Goal: Information Seeking & Learning: Learn about a topic

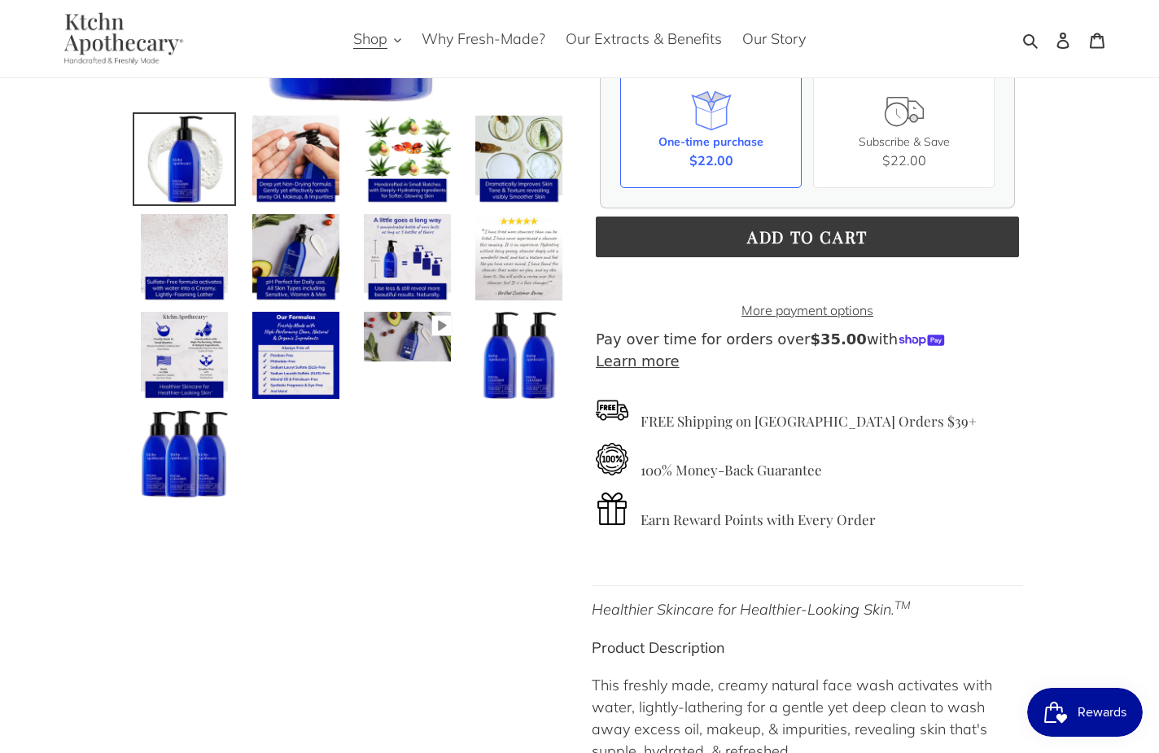
scroll to position [271, 0]
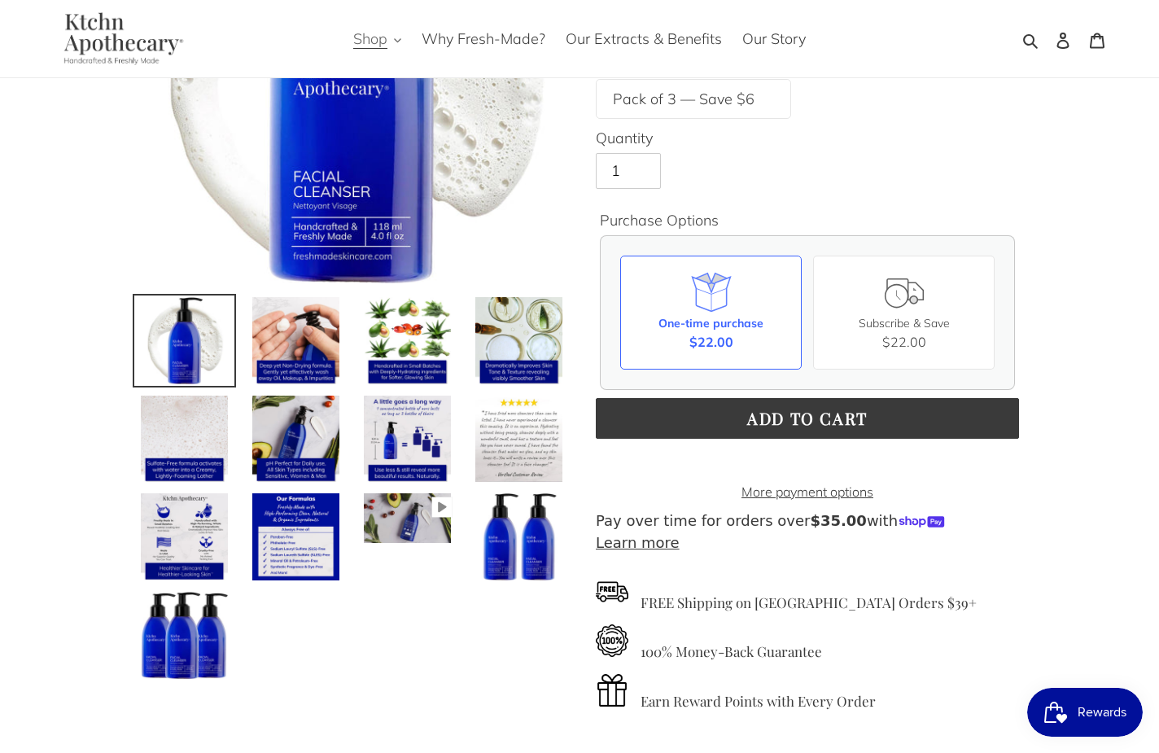
click at [393, 40] on button "Shop" at bounding box center [377, 38] width 64 height 27
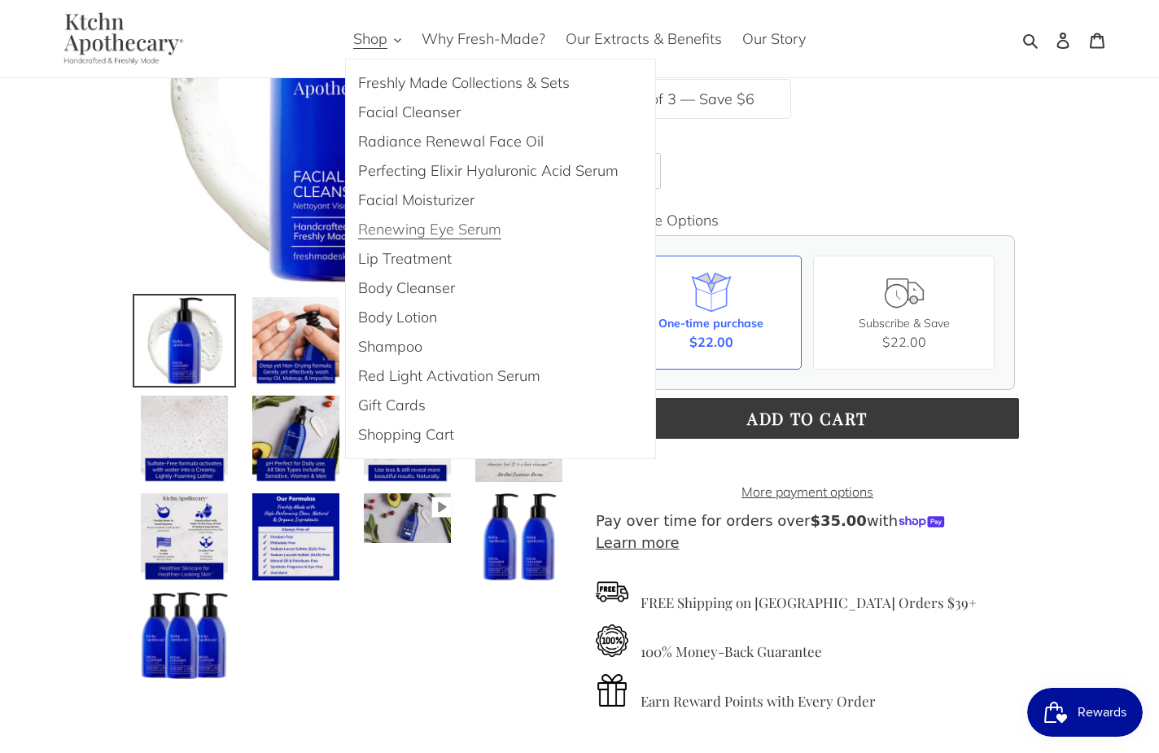
click at [419, 235] on span "Renewing Eye Serum" at bounding box center [429, 230] width 143 height 20
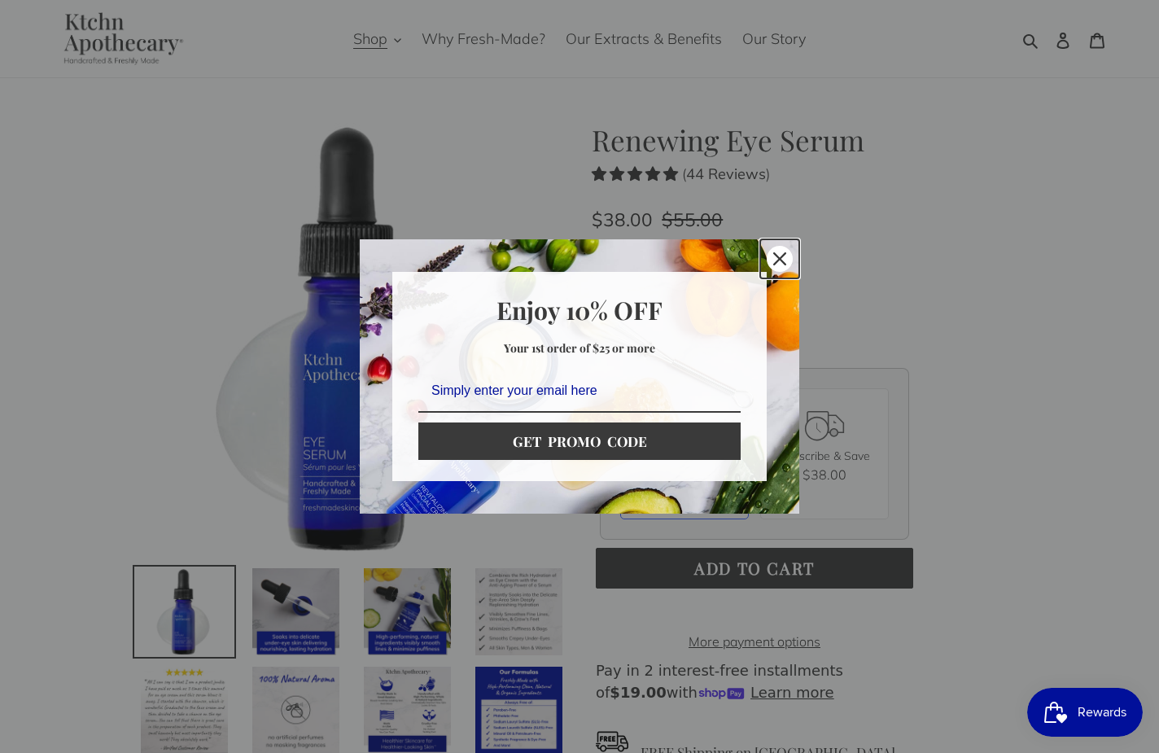
click at [782, 256] on icon "close icon" at bounding box center [779, 258] width 13 height 13
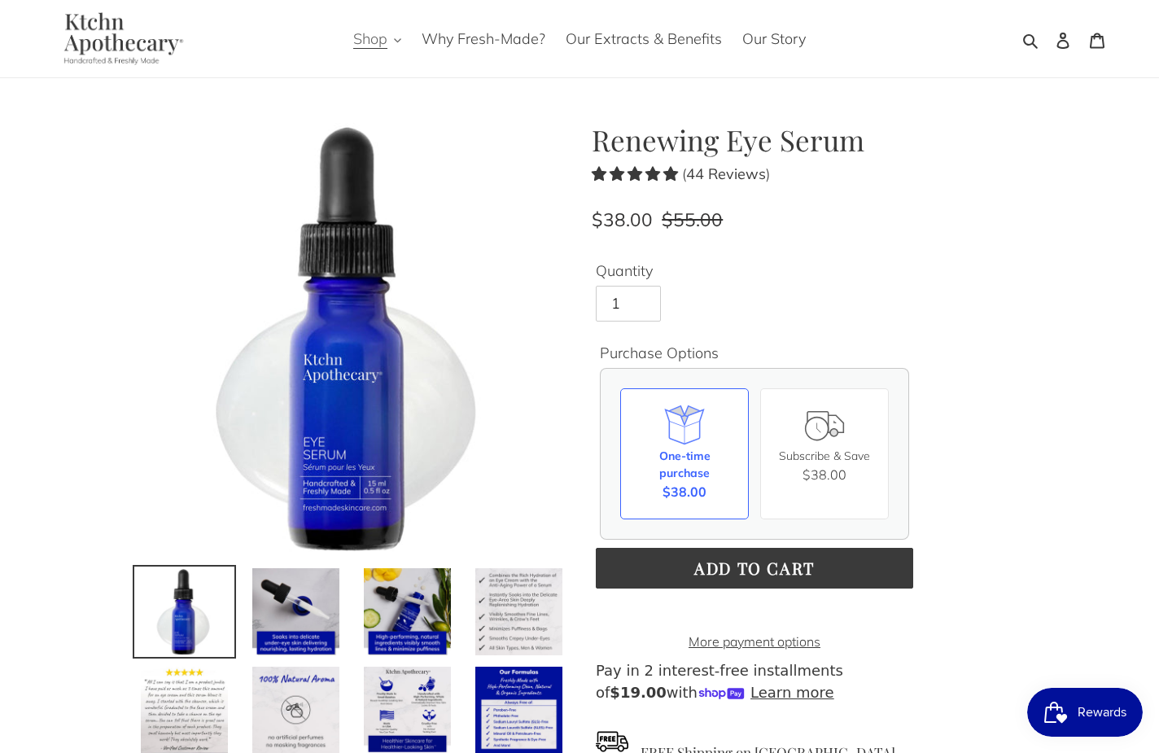
click at [368, 39] on span "Shop" at bounding box center [370, 39] width 34 height 20
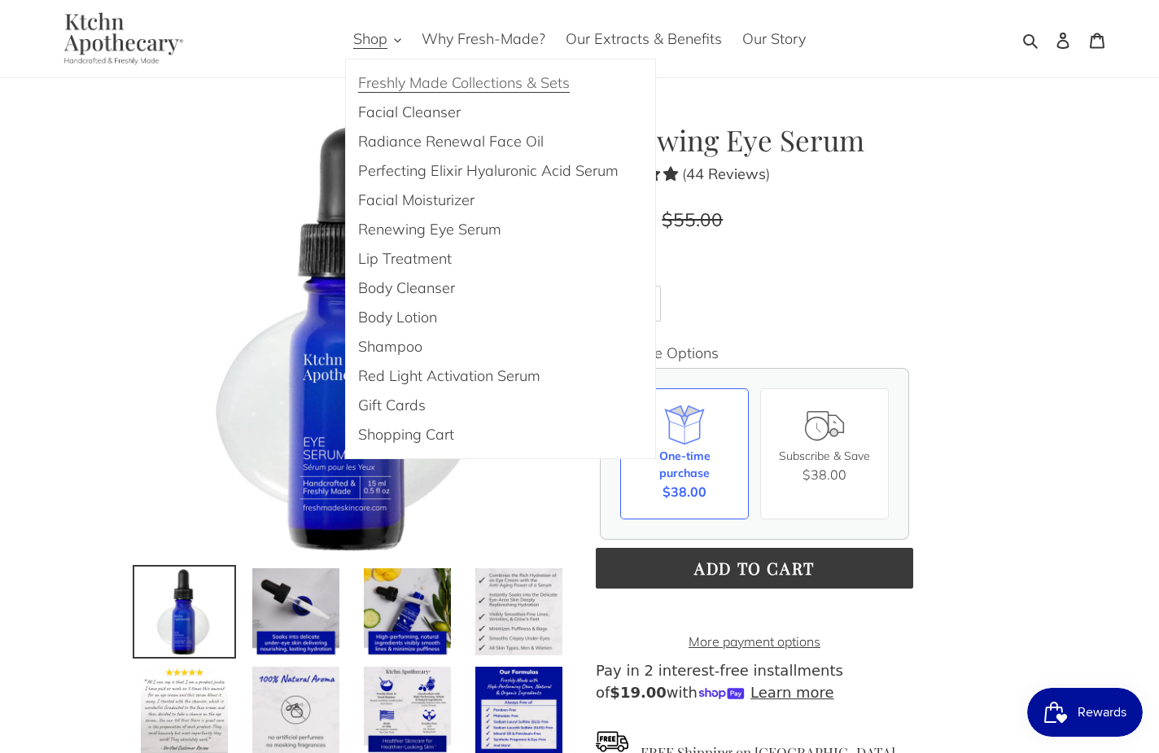
click at [473, 84] on span "Freshly Made Collections & Sets" at bounding box center [464, 83] width 212 height 20
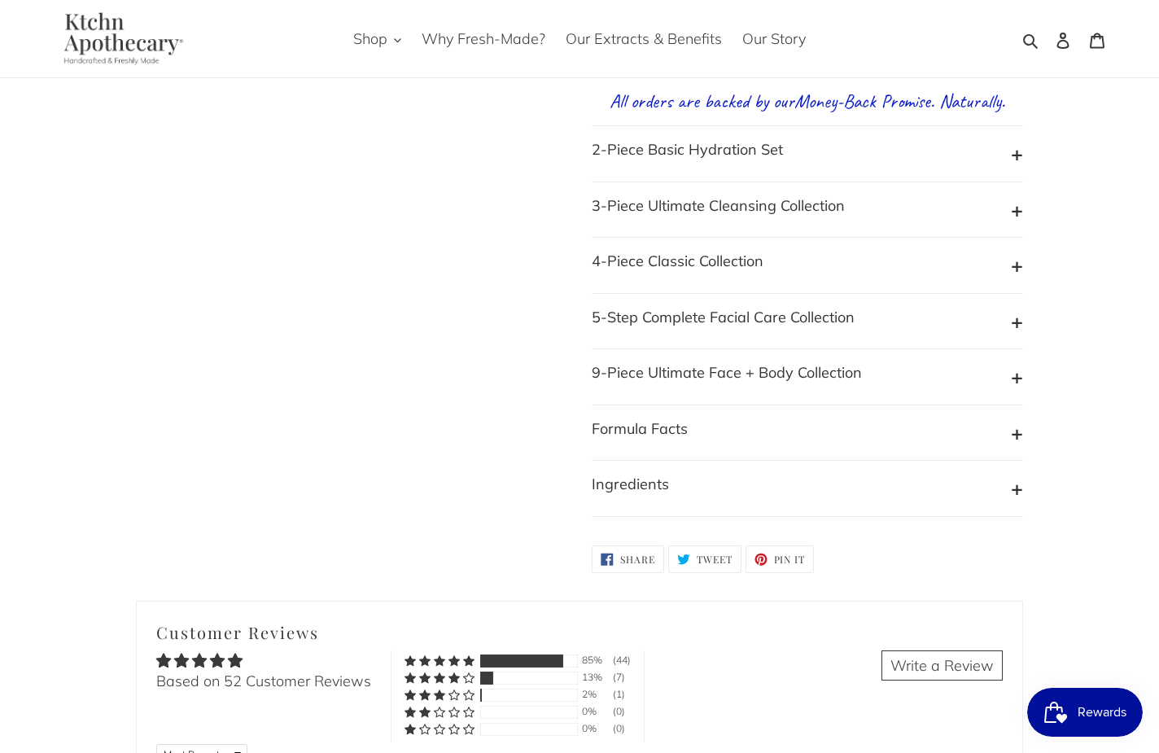
scroll to position [1593, 0]
click at [643, 326] on b "5-Step Complete Facial Care Collection" at bounding box center [723, 316] width 263 height 19
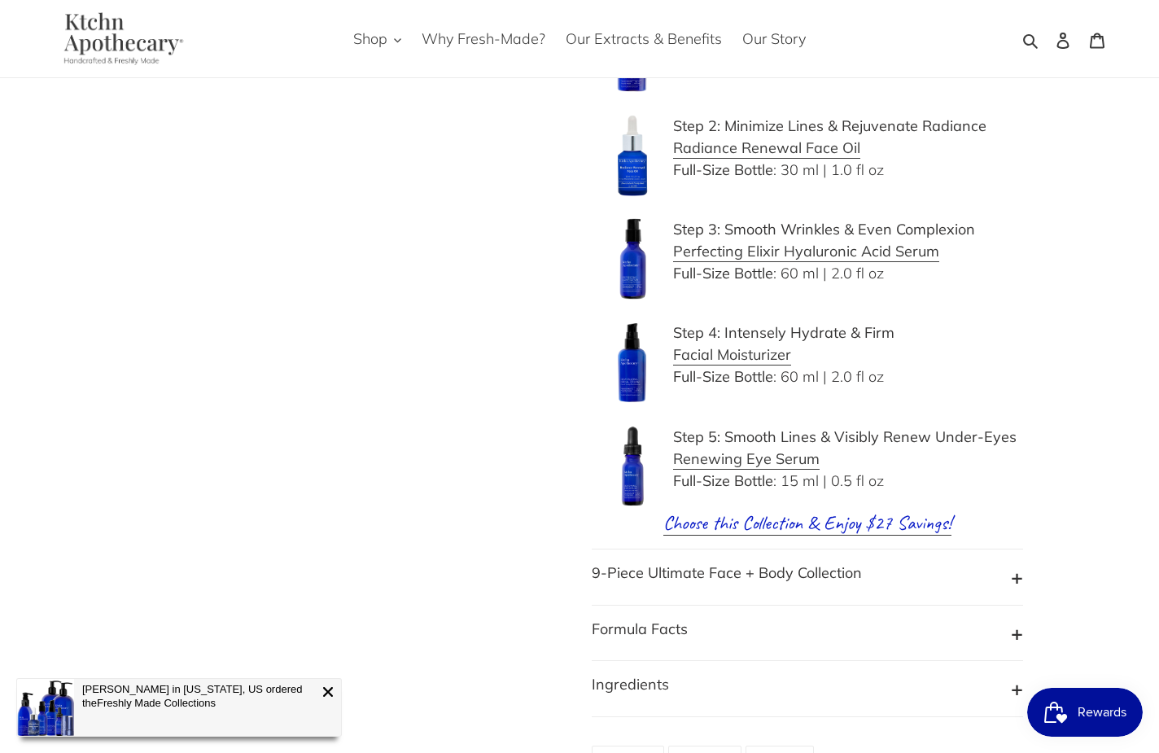
scroll to position [2056, 0]
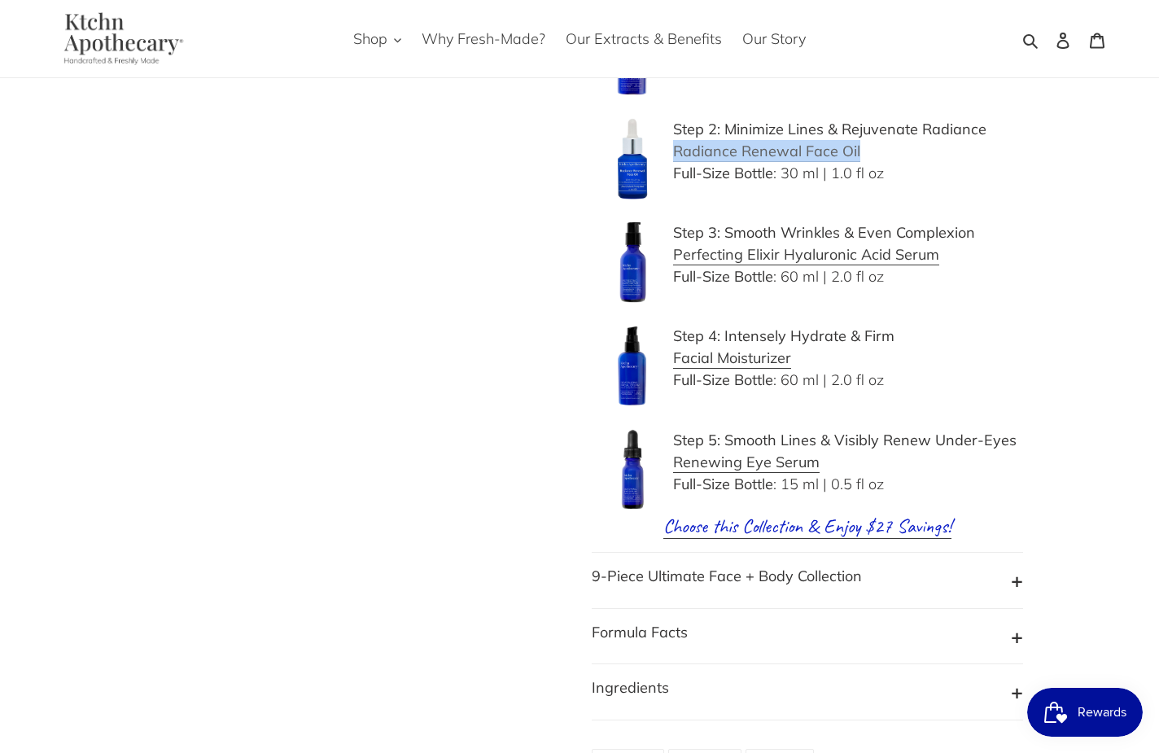
drag, startPoint x: 869, startPoint y: 168, endPoint x: 675, endPoint y: 168, distance: 194.5
click at [675, 168] on p "Step 2: Minimize Lines & Rejuvenate Radiance Radiance Renewal Face Oil Full-Siz…" at bounding box center [807, 151] width 431 height 66
copy b "Radiance Renewal Face Oil"
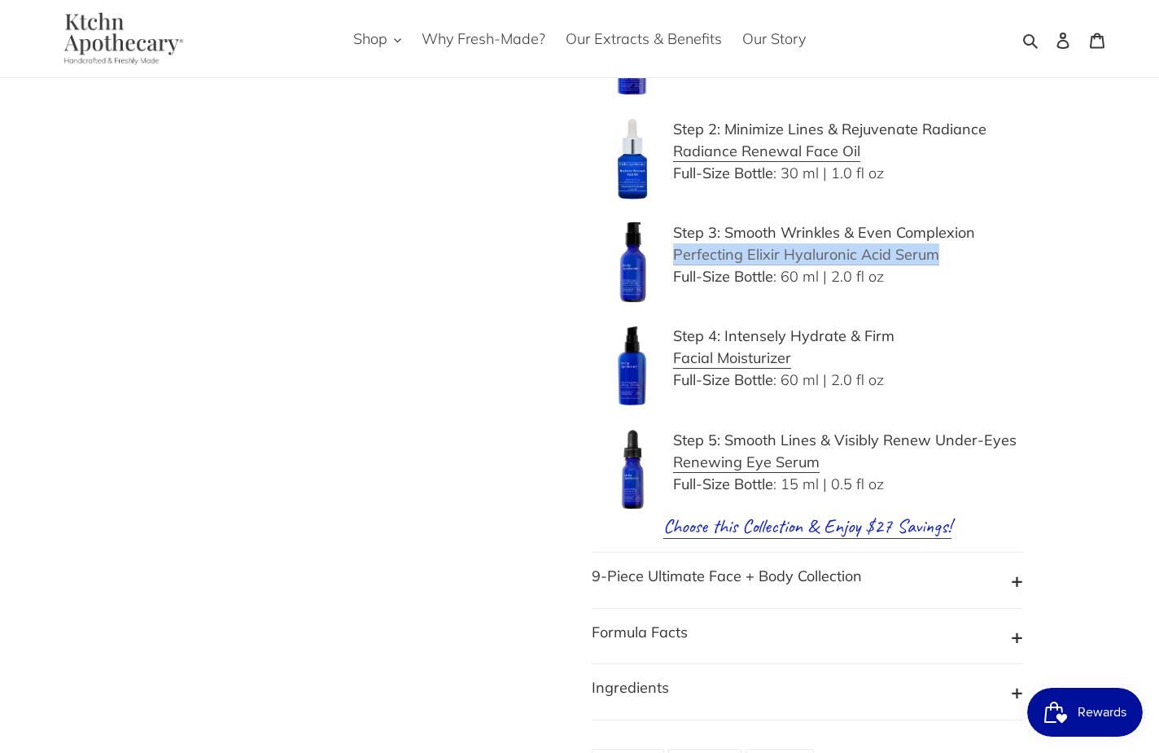
drag, startPoint x: 944, startPoint y: 273, endPoint x: 674, endPoint y: 274, distance: 270.2
click at [674, 274] on p "Step 3: Smooth Wrinkles & Even Complexion Perfecting Elixir Hyaluronic Acid Ser…" at bounding box center [807, 254] width 431 height 66
copy b "Perfecting Elixir Hyaluronic Acid Serum"
drag, startPoint x: 802, startPoint y: 369, endPoint x: 673, endPoint y: 374, distance: 129.5
click at [673, 374] on p "Step 4: Intensely Hydrate & Firm Facial Moisturizer Full-Size Bottle : 60 ml | …" at bounding box center [807, 358] width 431 height 66
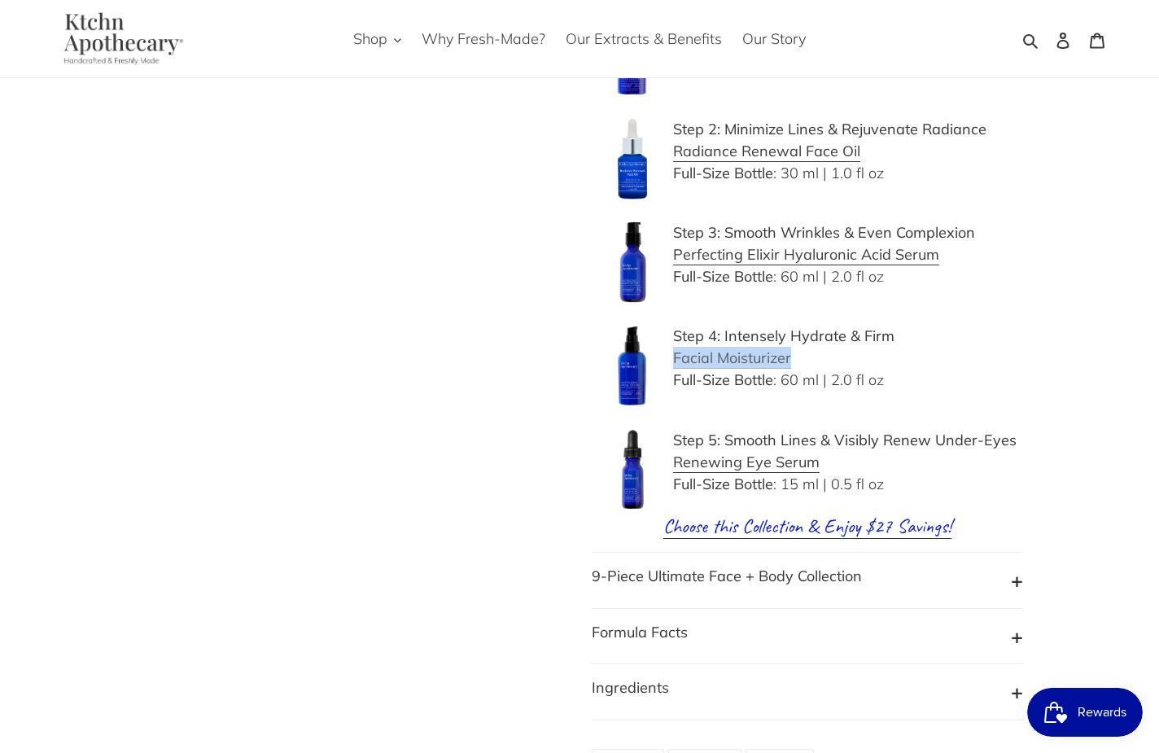
copy b "Facial Moisturizer"
